Goal: Task Accomplishment & Management: Use online tool/utility

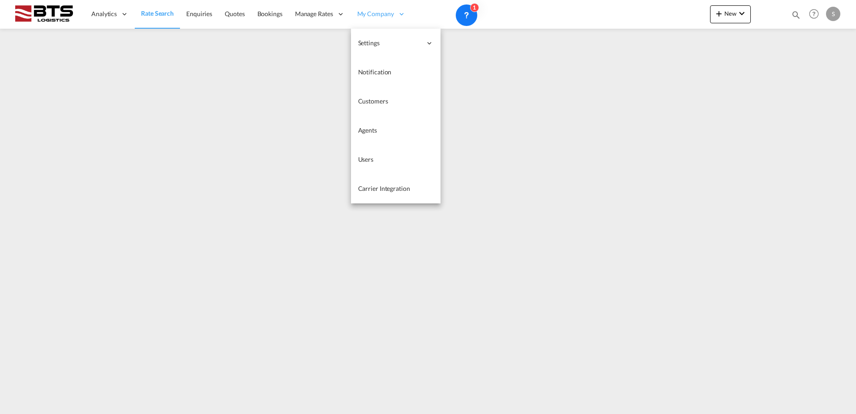
click at [391, 19] on div "My Company" at bounding box center [381, 14] width 61 height 29
click at [380, 133] on link "Agents" at bounding box center [396, 130] width 90 height 29
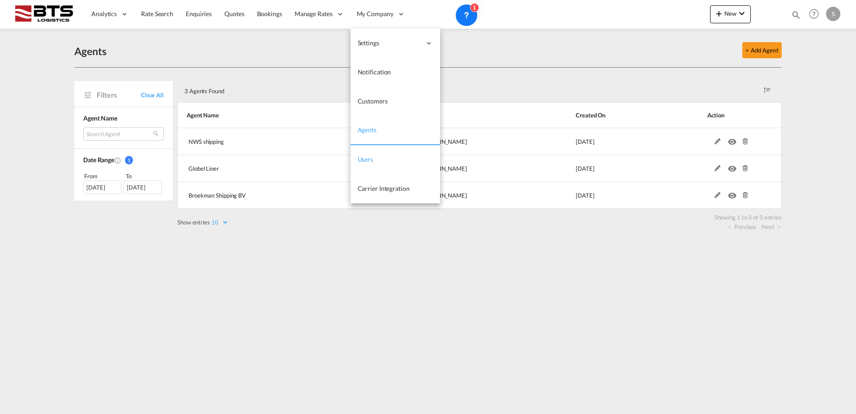
click at [371, 158] on span "Users" at bounding box center [366, 159] width 16 height 8
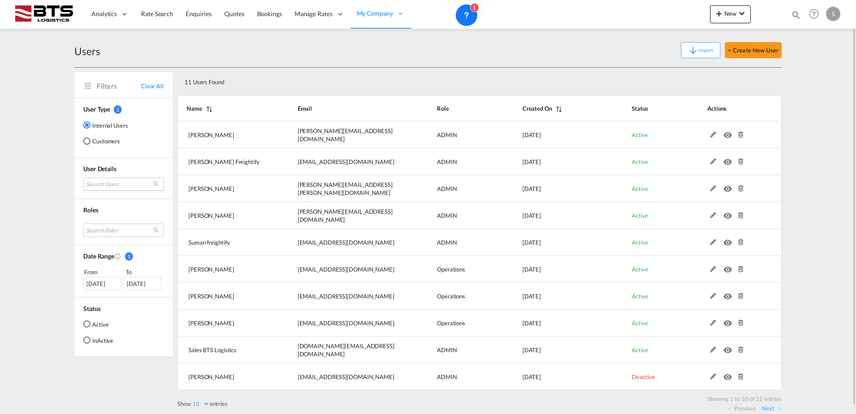
click at [109, 188] on md-select "Search Users ishwarya S [EMAIL_ADDRESS][DOMAIN_NAME] [PERSON_NAME] [EMAIL_ADDRE…" at bounding box center [123, 183] width 81 height 13
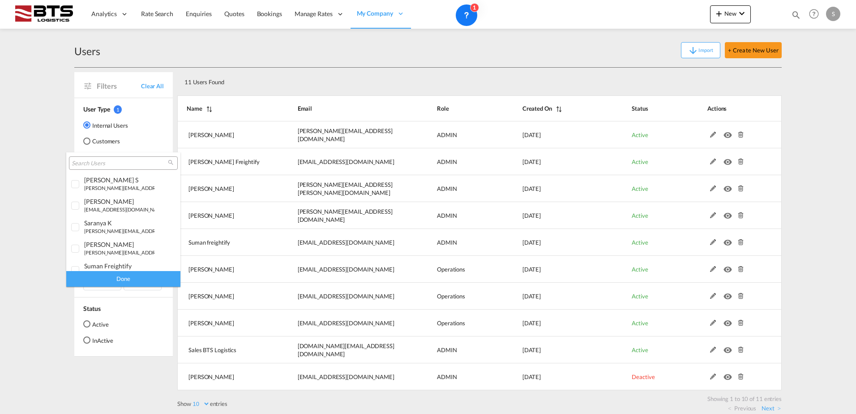
type md-option "[object Object]"
click at [104, 163] on input "search" at bounding box center [120, 163] width 96 height 8
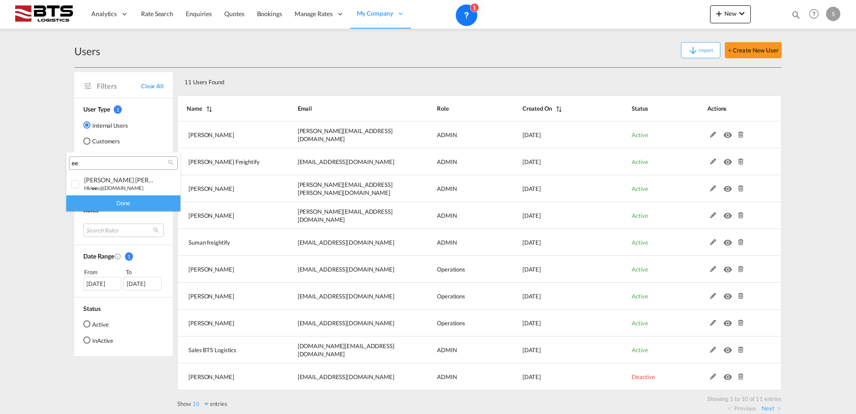
type input "e"
click at [415, 300] on md-backdrop at bounding box center [428, 207] width 856 height 414
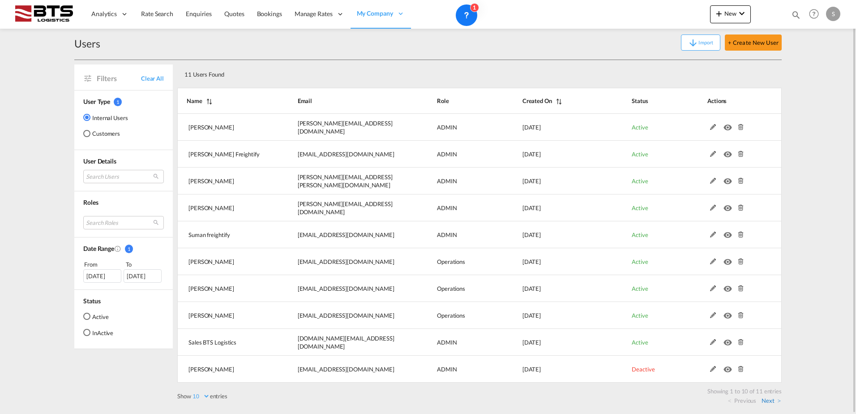
click at [768, 401] on link "Next" at bounding box center [770, 400] width 19 height 8
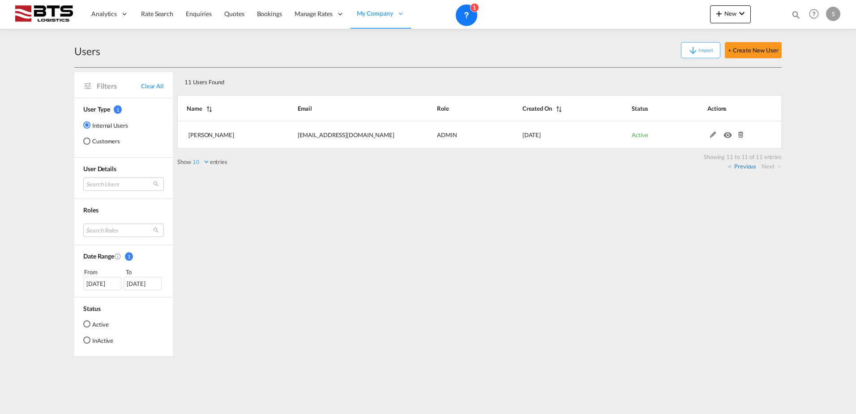
click at [747, 167] on link "Previous" at bounding box center [742, 166] width 28 height 8
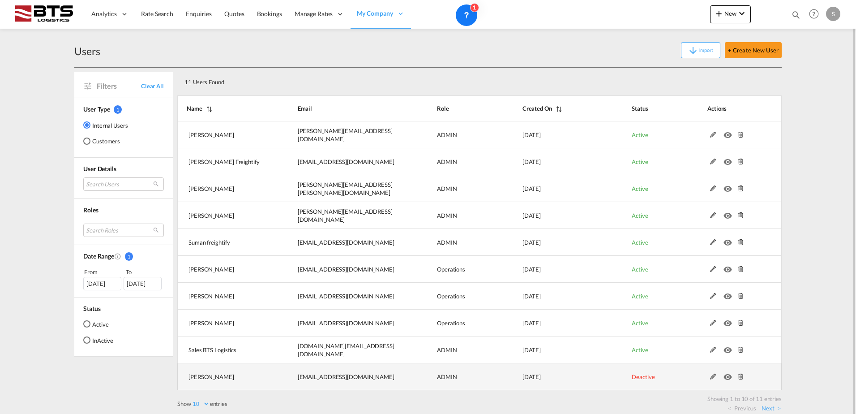
scroll to position [8, 0]
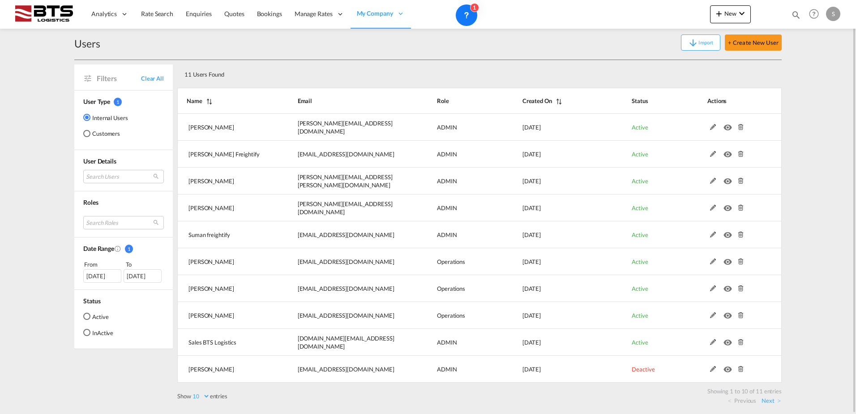
click at [103, 136] on md-radio-button "Customers" at bounding box center [105, 133] width 45 height 9
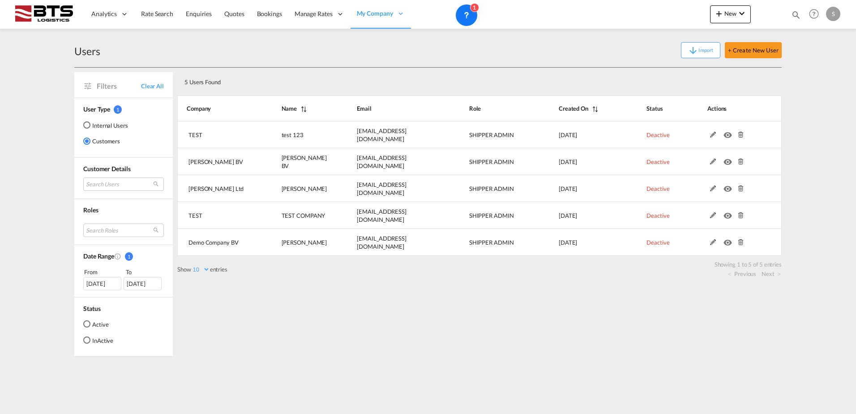
click at [120, 127] on md-radio-button "Internal Users" at bounding box center [105, 124] width 45 height 9
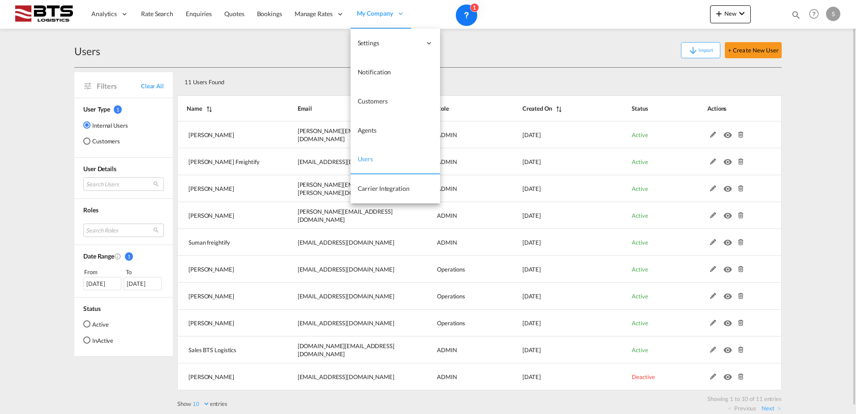
click at [369, 159] on span "Users" at bounding box center [366, 159] width 16 height 8
click at [374, 132] on span "Agents" at bounding box center [367, 130] width 19 height 8
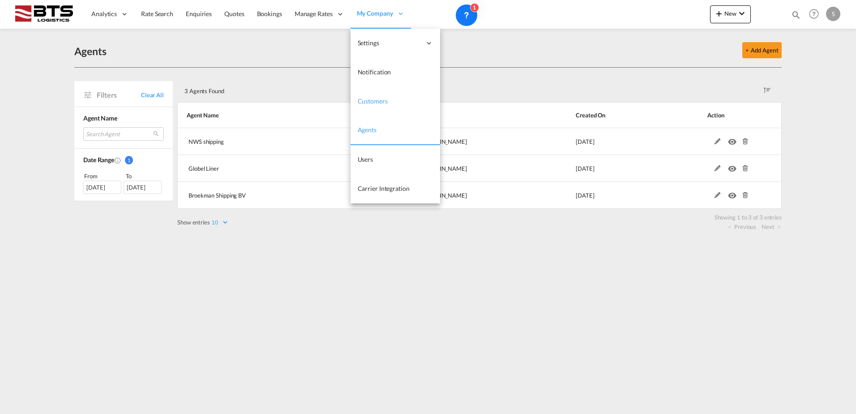
click at [382, 105] on span "Customers" at bounding box center [373, 101] width 30 height 9
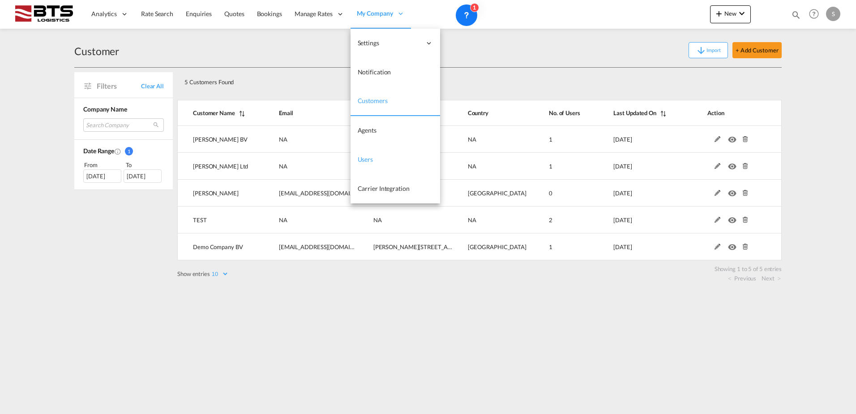
click at [379, 158] on link "Users" at bounding box center [395, 159] width 90 height 29
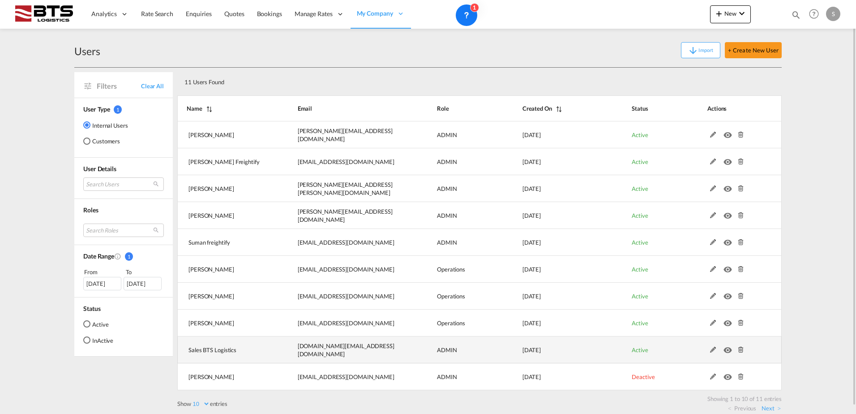
click at [713, 350] on md-icon at bounding box center [713, 349] width 12 height 6
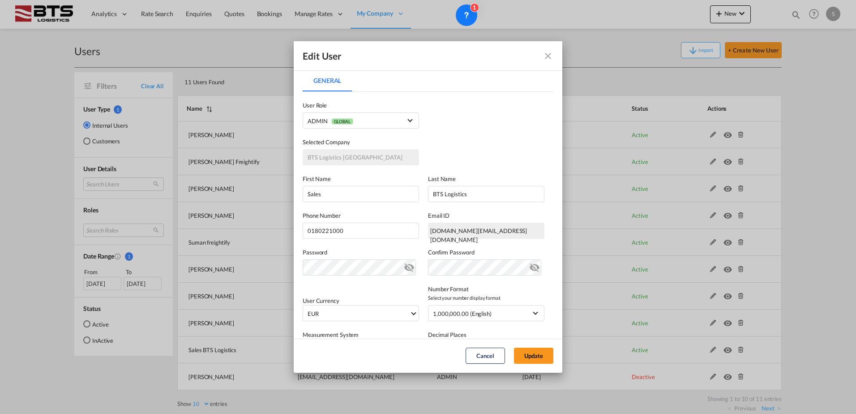
click at [404, 263] on md-icon "icon-eye-off" at bounding box center [409, 265] width 11 height 11
click at [550, 52] on md-icon "icon-close fg-AAA8AD" at bounding box center [547, 56] width 11 height 11
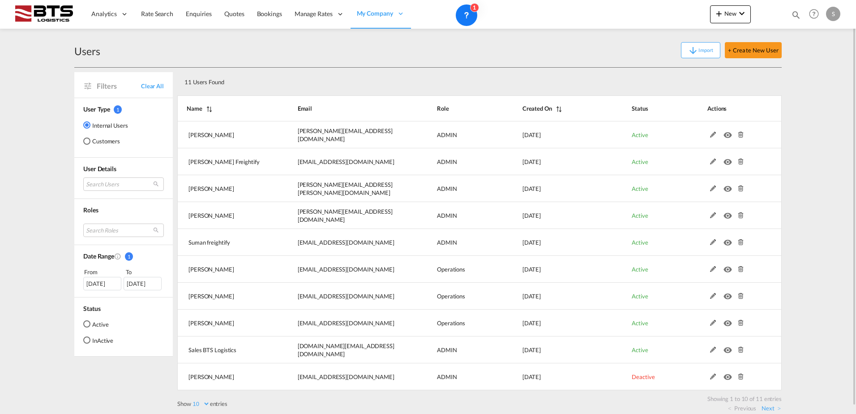
click at [104, 141] on md-radio-button "Customers" at bounding box center [105, 140] width 45 height 9
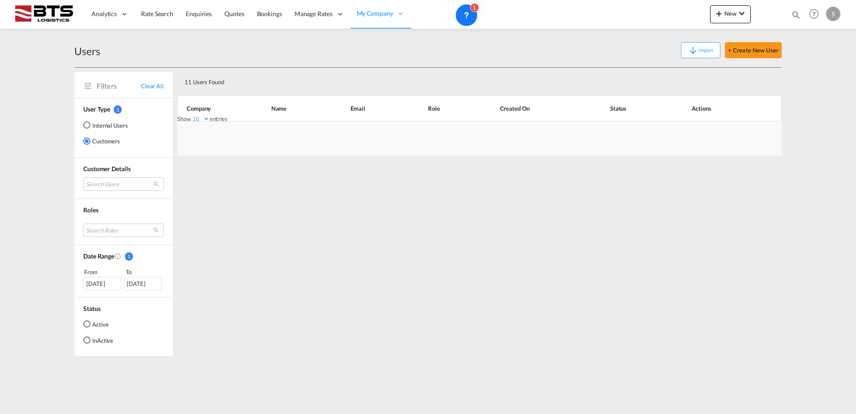
click at [109, 127] on md-radio-button "Internal Users" at bounding box center [105, 124] width 45 height 9
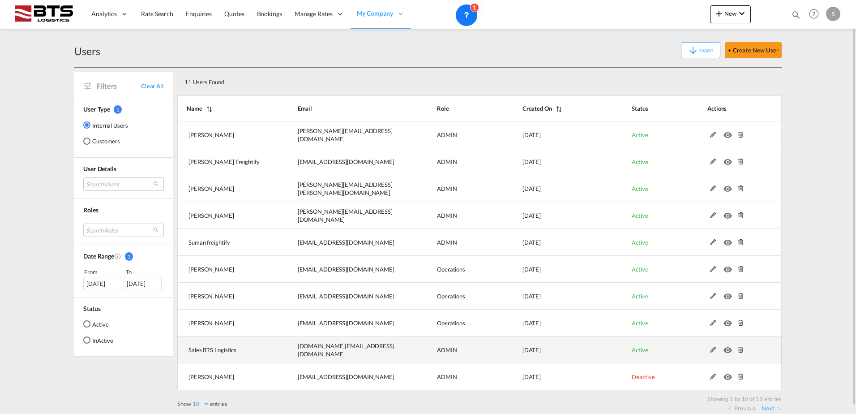
click at [725, 350] on md-icon "icon-eye" at bounding box center [729, 347] width 12 height 6
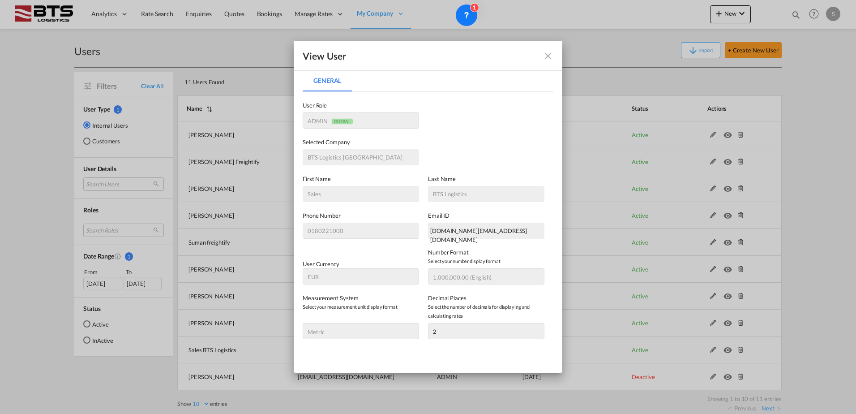
click at [542, 56] on md-icon "icon-close fg-AAA8AD" at bounding box center [547, 56] width 11 height 11
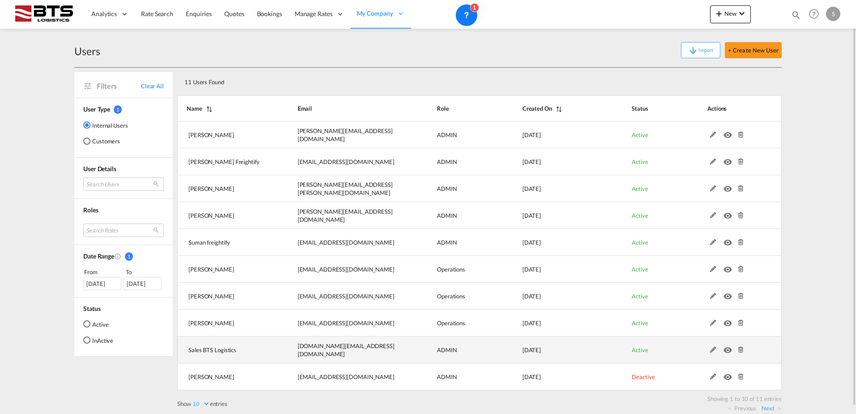
click at [712, 347] on md-icon at bounding box center [713, 349] width 12 height 6
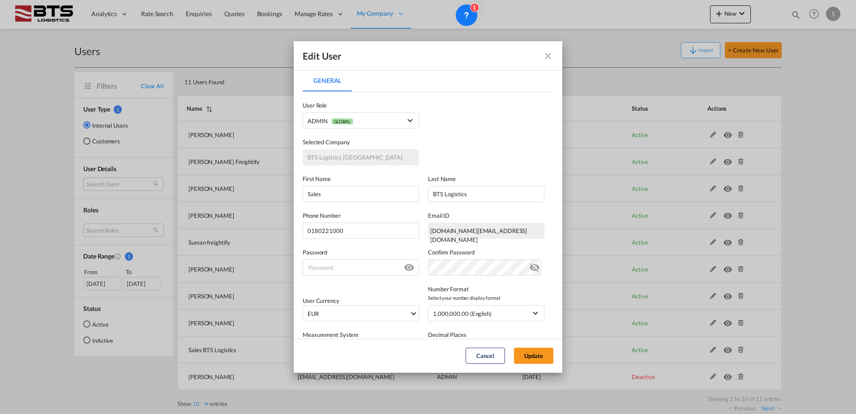
click at [531, 268] on md-icon "icon-eye-off" at bounding box center [534, 265] width 11 height 11
click at [548, 65] on div "Edit User" at bounding box center [428, 56] width 269 height 30
click at [548, 55] on md-icon "icon-close fg-AAA8AD" at bounding box center [547, 56] width 11 height 11
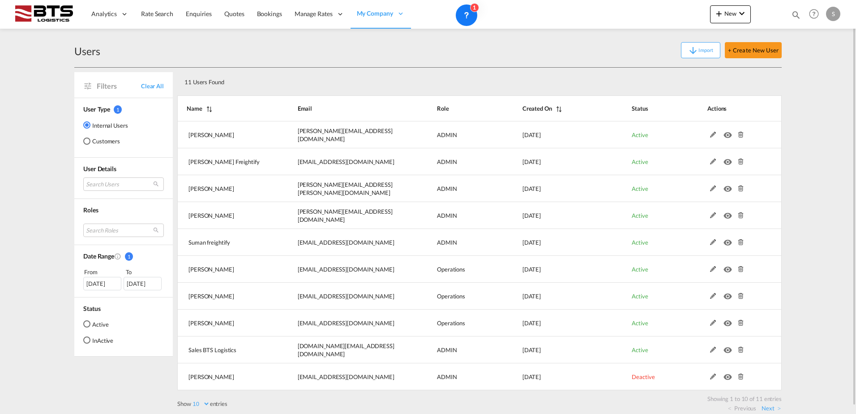
click at [831, 13] on div "S" at bounding box center [833, 14] width 14 height 14
click at [490, 80] on md-backdrop at bounding box center [428, 207] width 856 height 414
click at [760, 46] on button "+ Create New User" at bounding box center [753, 50] width 57 height 16
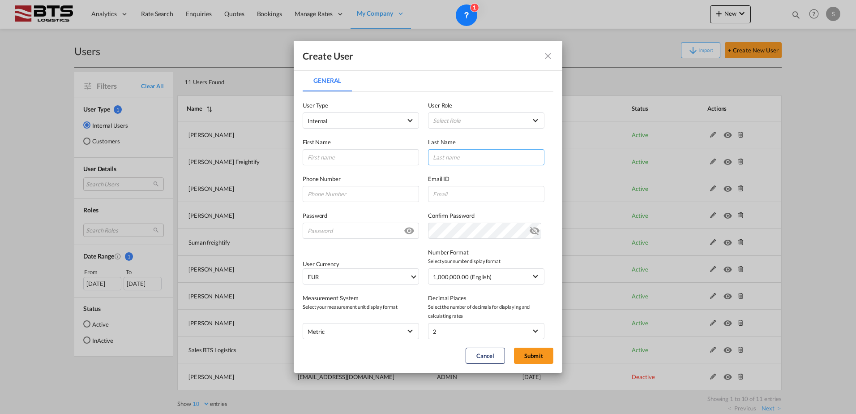
type input "[DOMAIN_NAME][EMAIL_ADDRESS][DOMAIN_NAME]"
click at [482, 115] on md-select "Select Role ADMIN GLOBAL Essentials Admin GLOBAL Essentials Manager GLOBAL Esse…" at bounding box center [486, 120] width 116 height 16
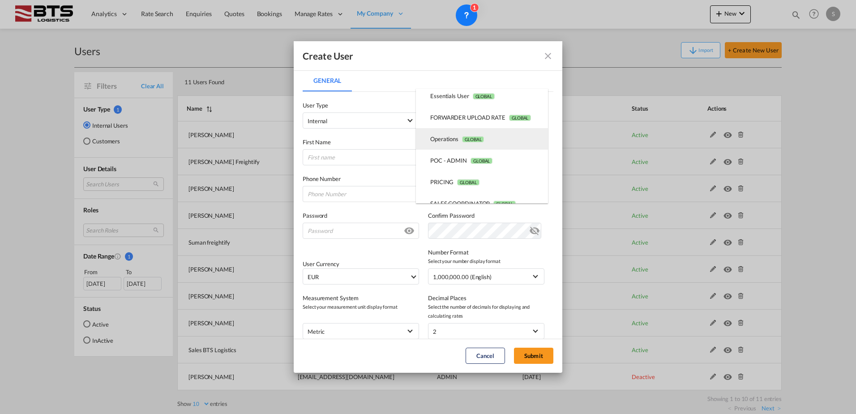
scroll to position [122, 0]
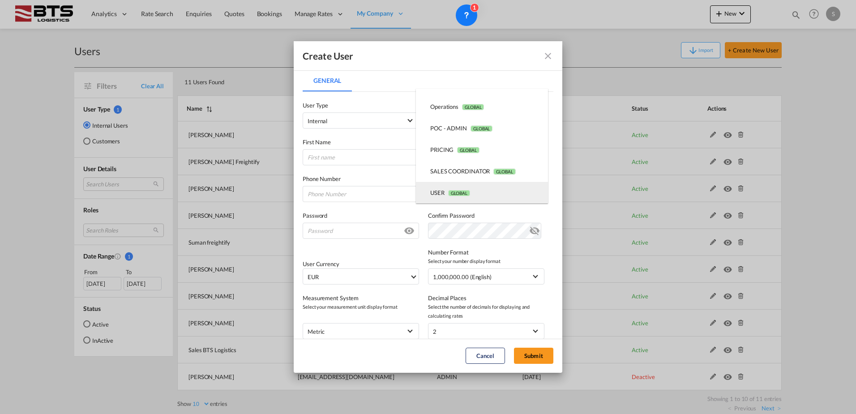
click at [478, 187] on md-option "USER GLOBAL" at bounding box center [482, 192] width 132 height 21
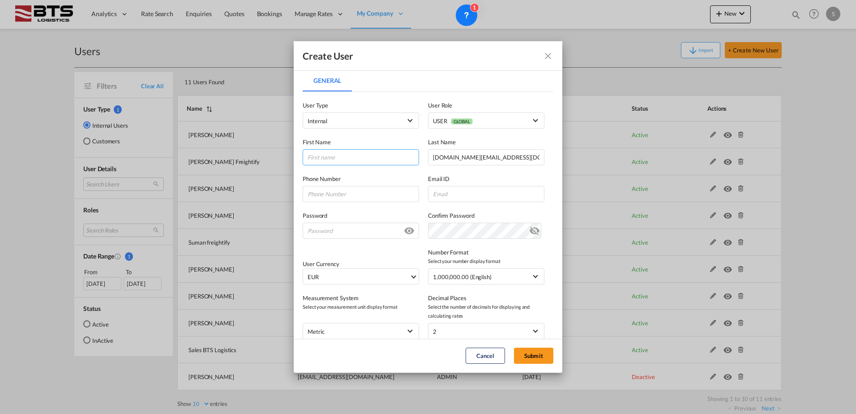
click at [347, 158] on input "General General ..." at bounding box center [361, 157] width 116 height 16
type input "Emiel"
drag, startPoint x: 510, startPoint y: 159, endPoint x: 419, endPoint y: 172, distance: 91.8
click at [419, 172] on md-content "User Type Internal Internal Customer User Role USER GLOBAL First Name [PERSON_N…" at bounding box center [428, 267] width 251 height 351
type input "Elvers"
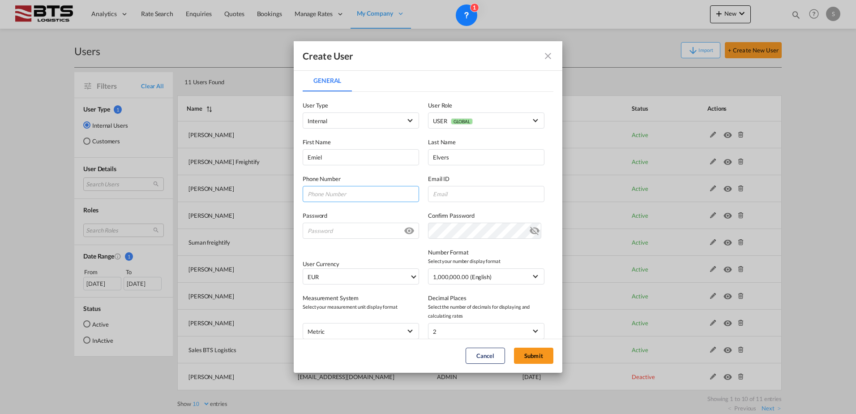
click at [373, 197] on input "General General ..." at bounding box center [361, 194] width 116 height 16
click at [286, 255] on div "Create User General General User Type Internal Internal Customer User Role USER…" at bounding box center [428, 207] width 856 height 414
click at [552, 56] on md-icon "icon-close fg-AAA8AD" at bounding box center [547, 56] width 11 height 11
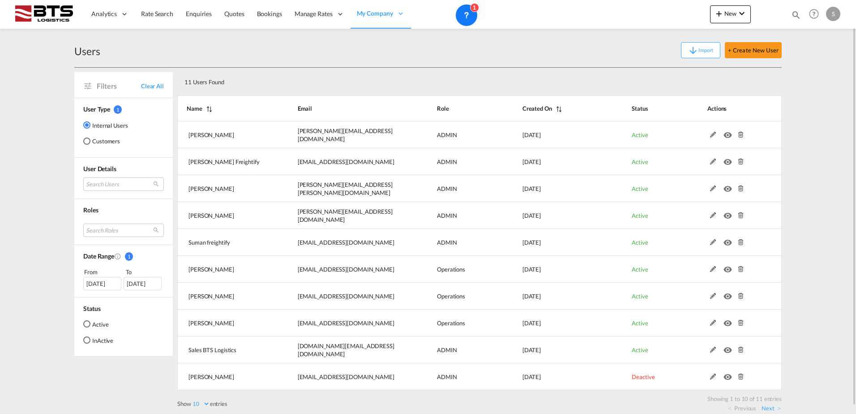
click at [833, 11] on div "S" at bounding box center [833, 14] width 14 height 14
click at [814, 71] on button "Logout" at bounding box center [822, 69] width 58 height 18
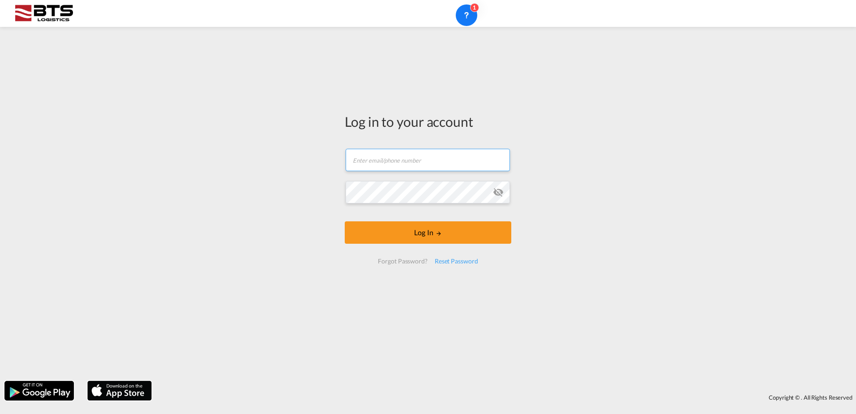
type input "[DOMAIN_NAME][EMAIL_ADDRESS][DOMAIN_NAME]"
click at [500, 193] on md-icon "icon-eye-off" at bounding box center [498, 192] width 11 height 11
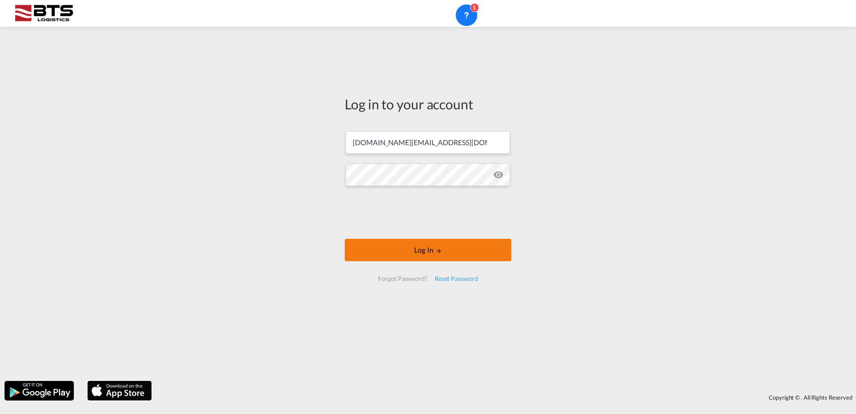
click at [384, 249] on button "Log In" at bounding box center [428, 250] width 166 height 22
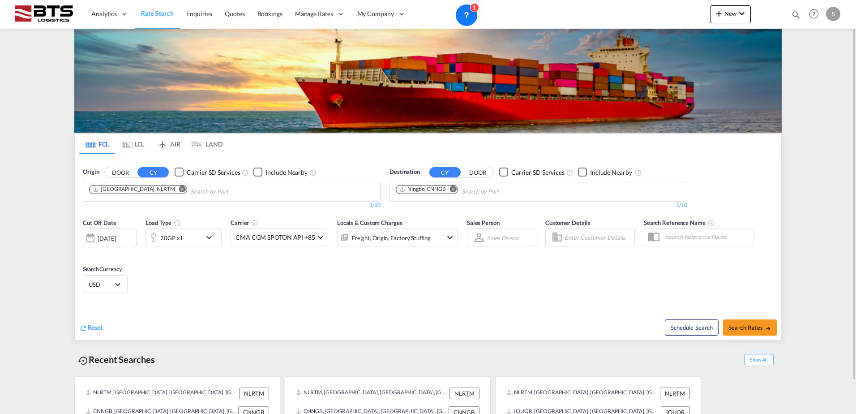
click at [452, 190] on md-icon "Remove" at bounding box center [453, 188] width 7 height 7
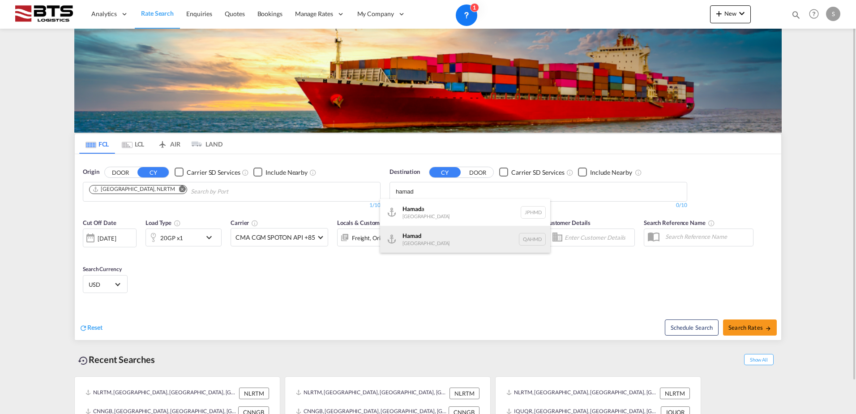
type input "hamad"
click at [455, 242] on div "Hamad [GEOGRAPHIC_DATA] QAHMD" at bounding box center [465, 239] width 170 height 27
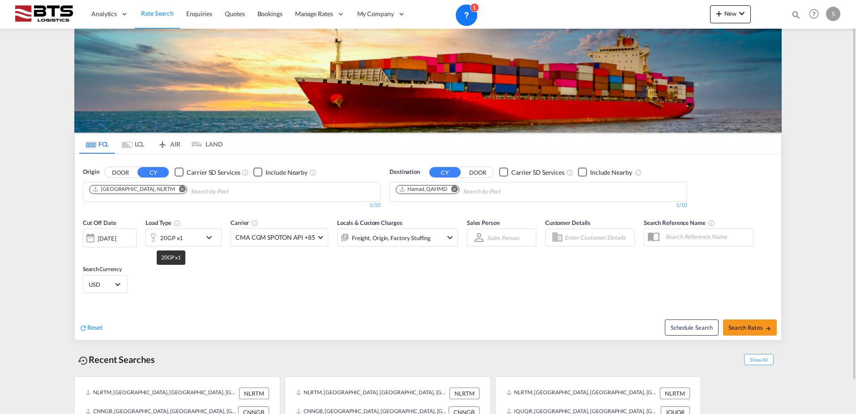
click at [170, 239] on div "20GP x1" at bounding box center [171, 237] width 23 height 13
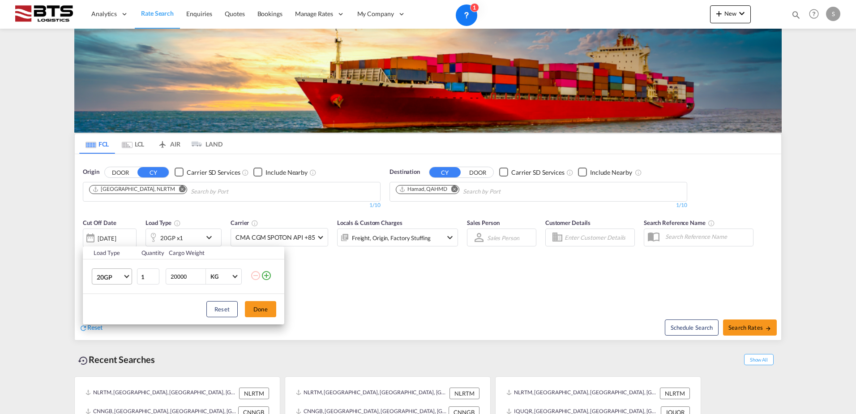
click at [116, 281] on md-select-value "20GP" at bounding box center [114, 276] width 36 height 15
click at [120, 320] on md-option "40HC" at bounding box center [120, 319] width 61 height 21
click at [248, 304] on button "Done" at bounding box center [260, 309] width 31 height 16
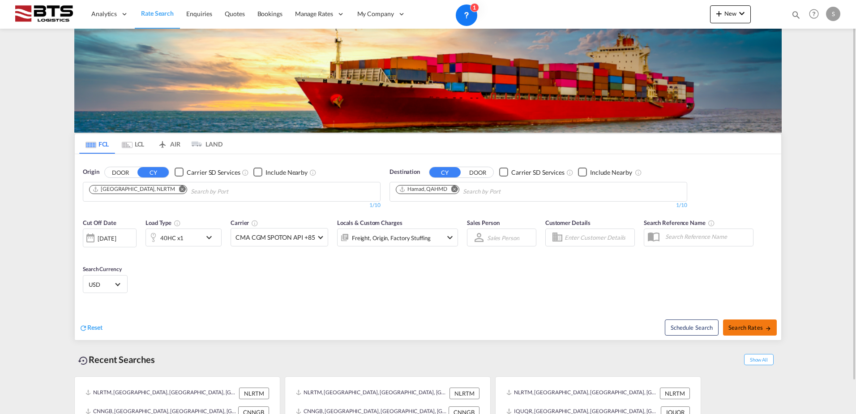
click at [740, 331] on button "Search Rates" at bounding box center [750, 327] width 54 height 16
type input "NLRTM to QAHMD / [DATE]"
